Goal: Information Seeking & Learning: Learn about a topic

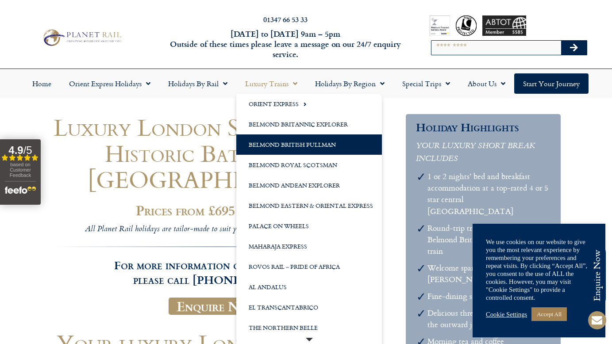
click at [291, 148] on link "Belmond British Pullman" at bounding box center [309, 144] width 146 height 20
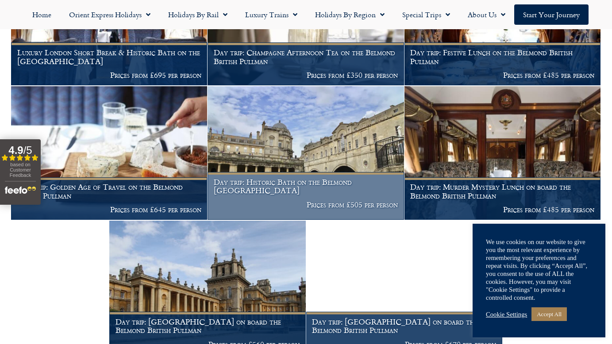
scroll to position [573, 0]
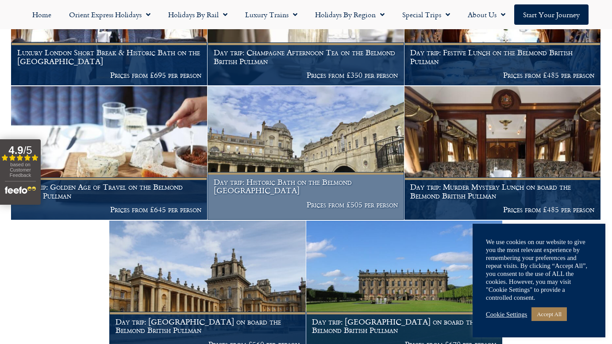
click at [306, 126] on img at bounding box center [305, 153] width 196 height 134
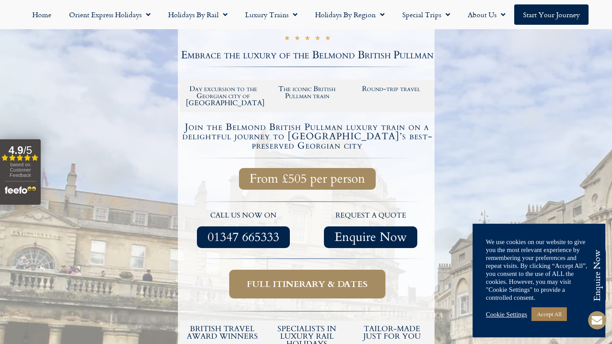
scroll to position [159, 0]
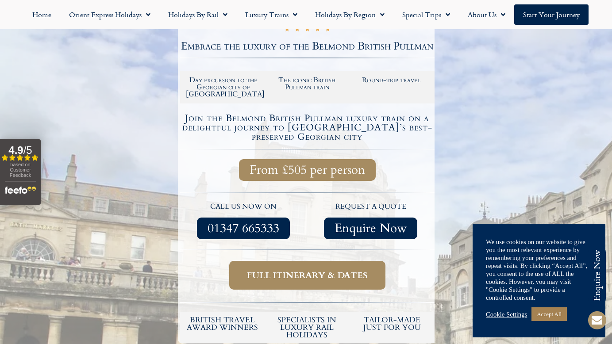
click at [317, 270] on span "Full itinerary & dates" at bounding box center [307, 275] width 121 height 11
click at [312, 270] on span "Full itinerary & dates" at bounding box center [307, 275] width 121 height 11
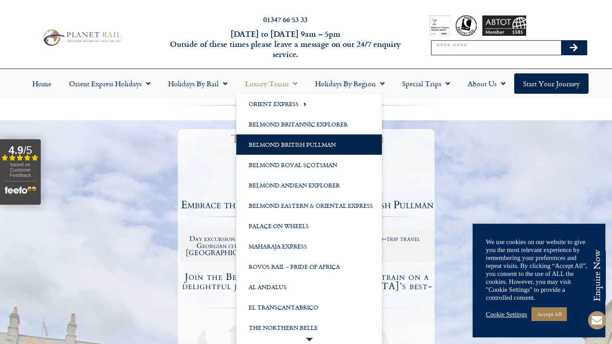
click at [309, 143] on link "Belmond British Pullman" at bounding box center [309, 144] width 146 height 20
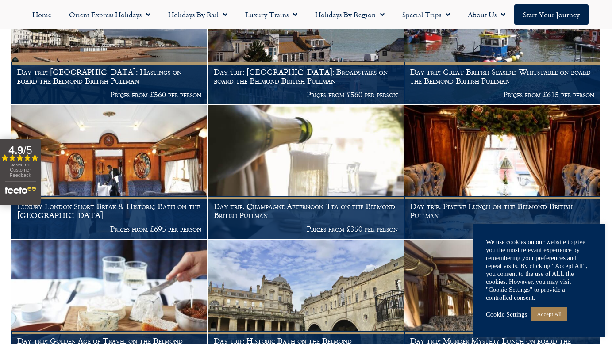
scroll to position [418, 0]
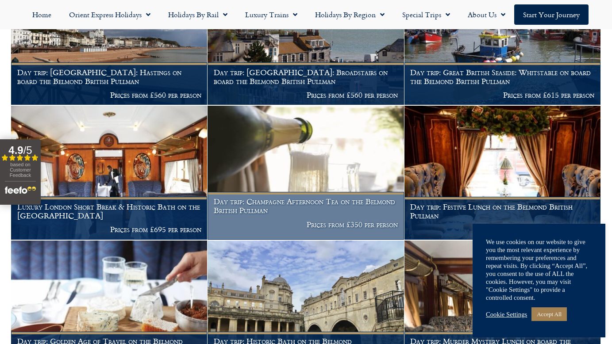
click at [292, 152] on img at bounding box center [305, 173] width 196 height 134
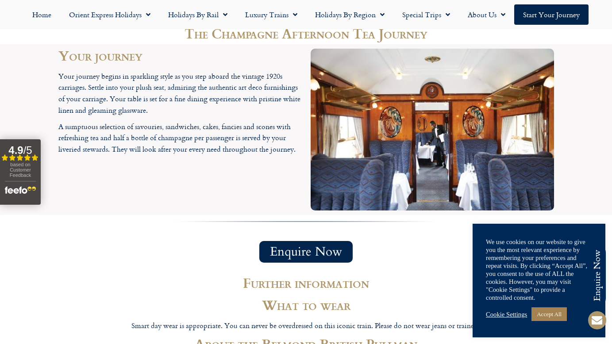
scroll to position [982, 0]
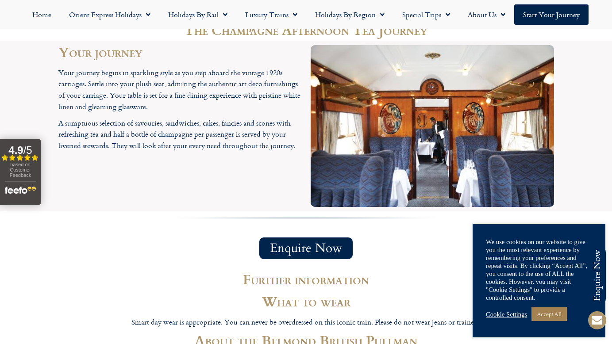
click at [406, 131] on img at bounding box center [432, 126] width 243 height 162
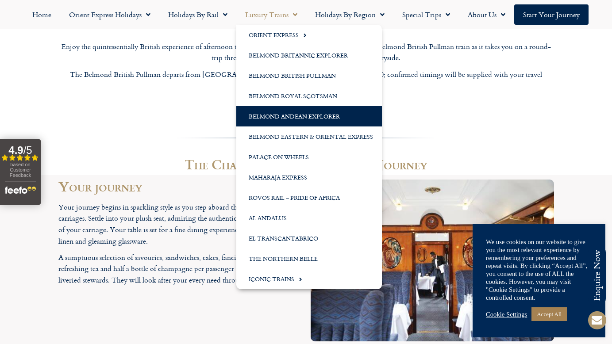
scroll to position [846, 0]
